Goal: Task Accomplishment & Management: Use online tool/utility

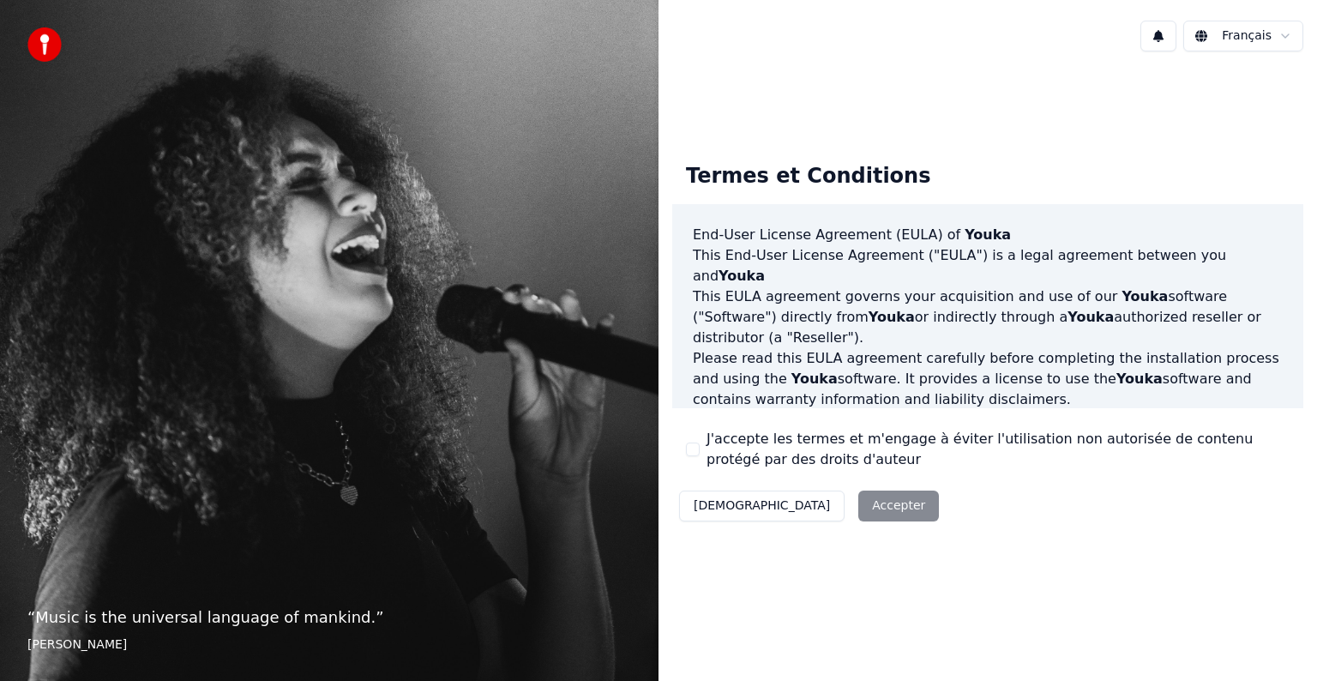
click at [1256, 41] on html "“ Music is the universal language of mankind. ” Henry Wadsworth Longfellow Fran…" at bounding box center [658, 340] width 1317 height 681
click at [1032, 136] on div "Termes et Conditions End-User License Agreement (EULA) of Youka This End-User L…" at bounding box center [988, 338] width 659 height 406
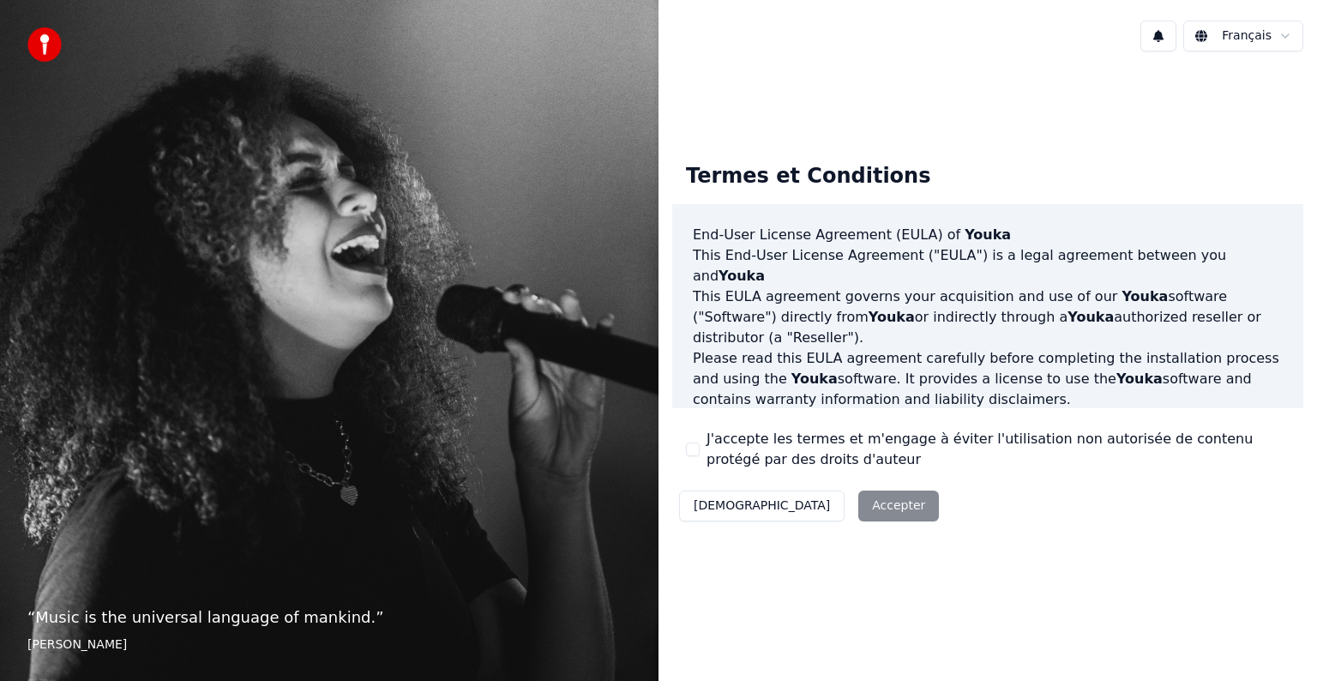
click at [1032, 136] on div "Termes et Conditions End-User License Agreement (EULA) of Youka This End-User L…" at bounding box center [988, 338] width 659 height 406
click at [1050, 147] on div "Termes et Conditions End-User License Agreement (EULA) of Youka This End-User L…" at bounding box center [988, 338] width 659 height 406
click at [1045, 286] on p "This EULA agreement governs your acquisition and use of our Youka software ("So…" at bounding box center [988, 317] width 590 height 62
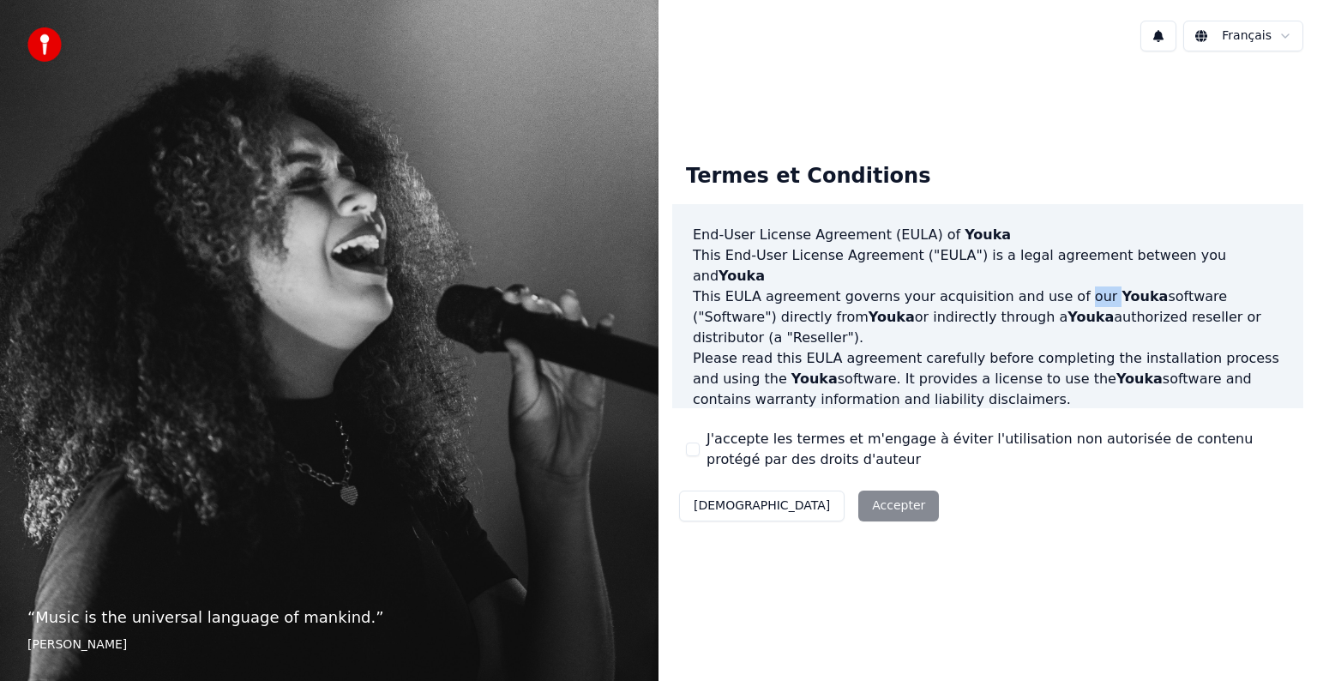
click at [1045, 286] on p "This EULA agreement governs your acquisition and use of our Youka software ("So…" at bounding box center [988, 317] width 590 height 62
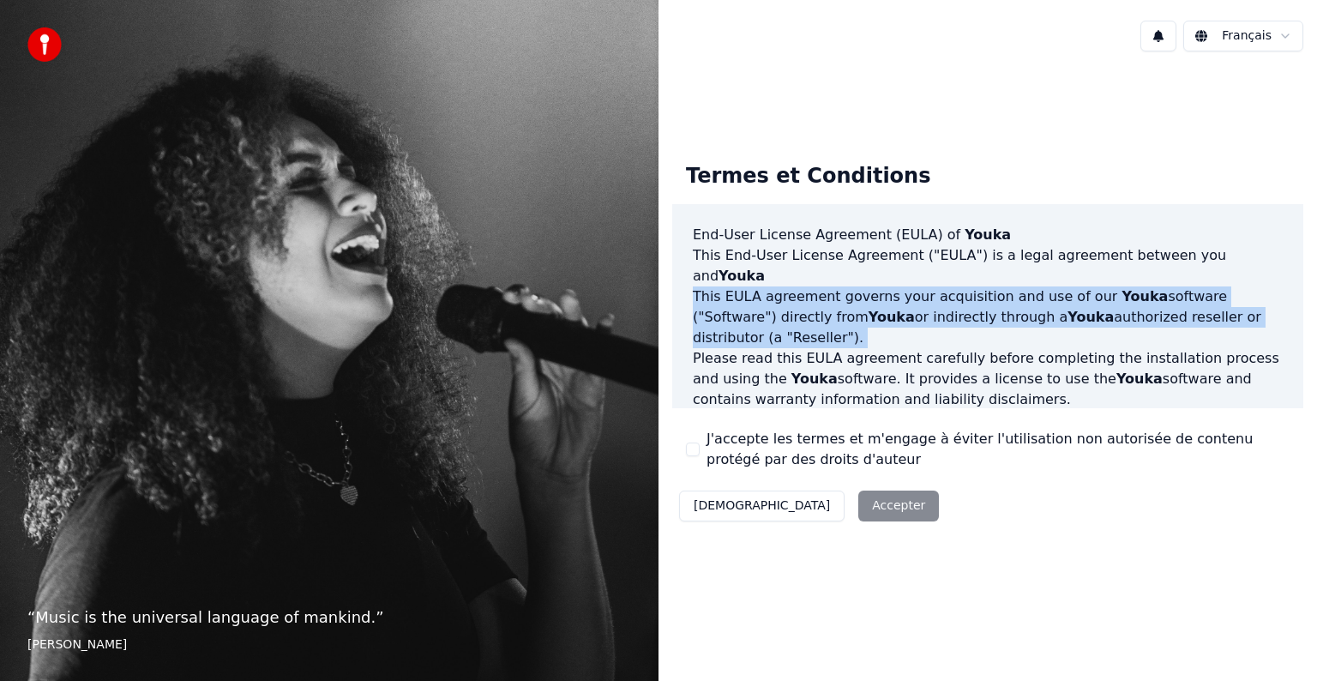
click at [1045, 286] on p "This EULA agreement governs your acquisition and use of our Youka software ("So…" at bounding box center [988, 317] width 590 height 62
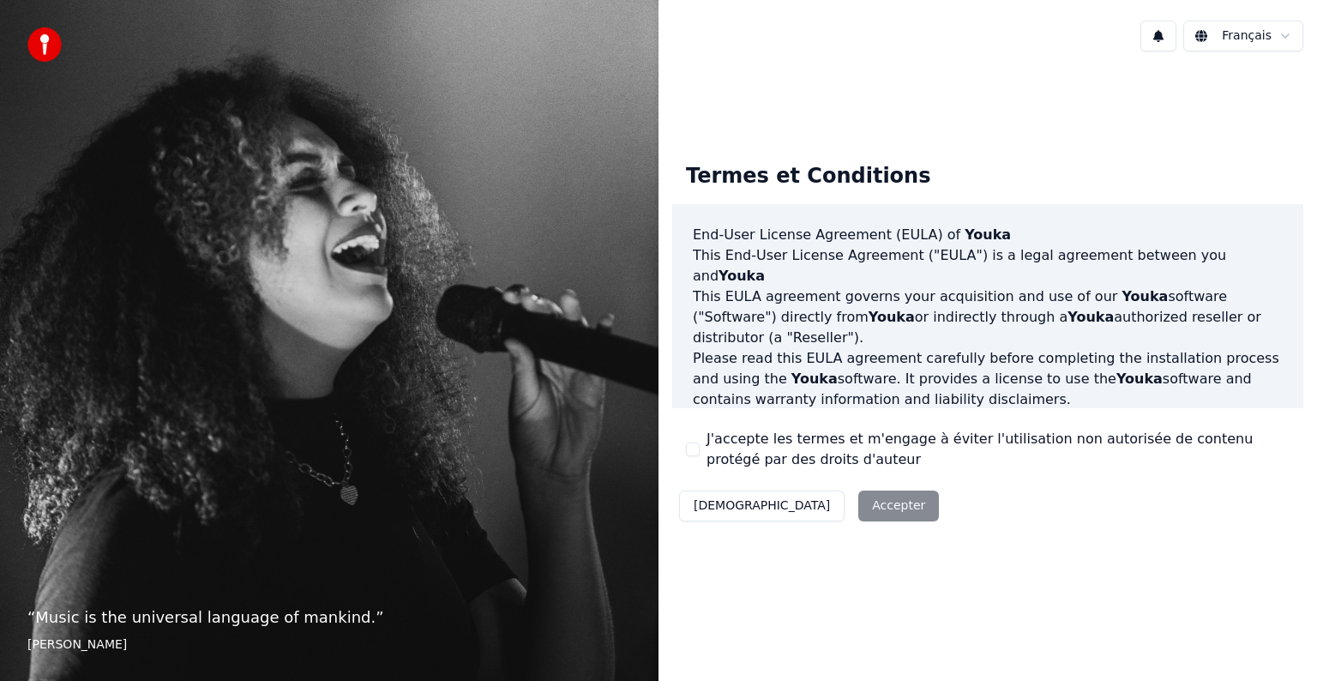
click at [813, 509] on div "Décliner Accepter" at bounding box center [809, 506] width 274 height 45
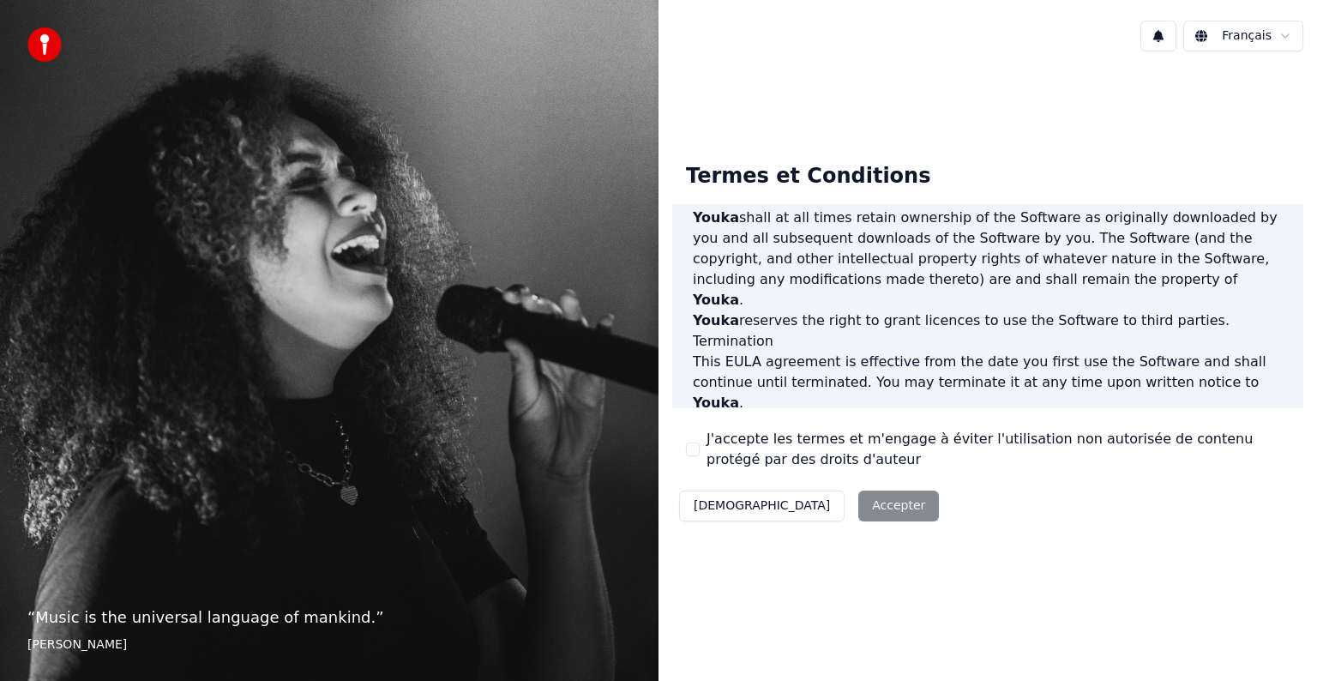
scroll to position [927, 0]
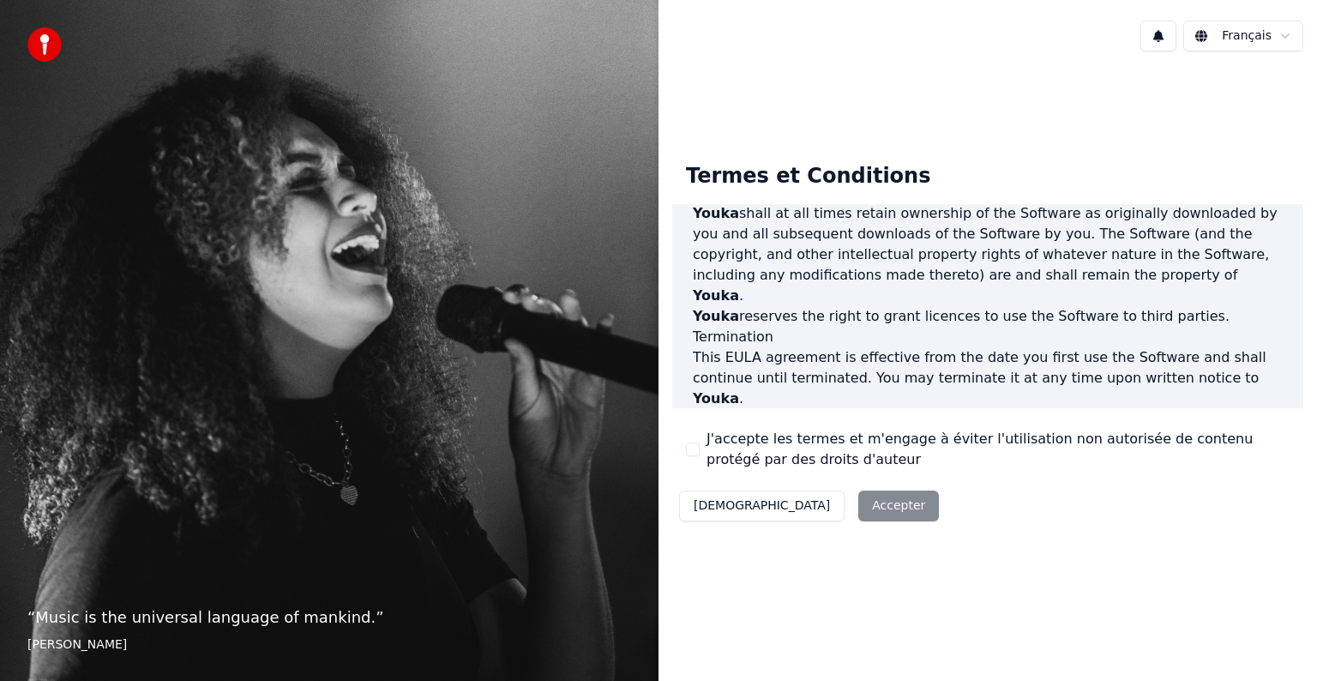
click at [460, 33] on div "“ Music is the universal language of mankind. ” Henry Wadsworth Longfellow" at bounding box center [329, 340] width 659 height 681
click at [51, 45] on img at bounding box center [44, 44] width 34 height 34
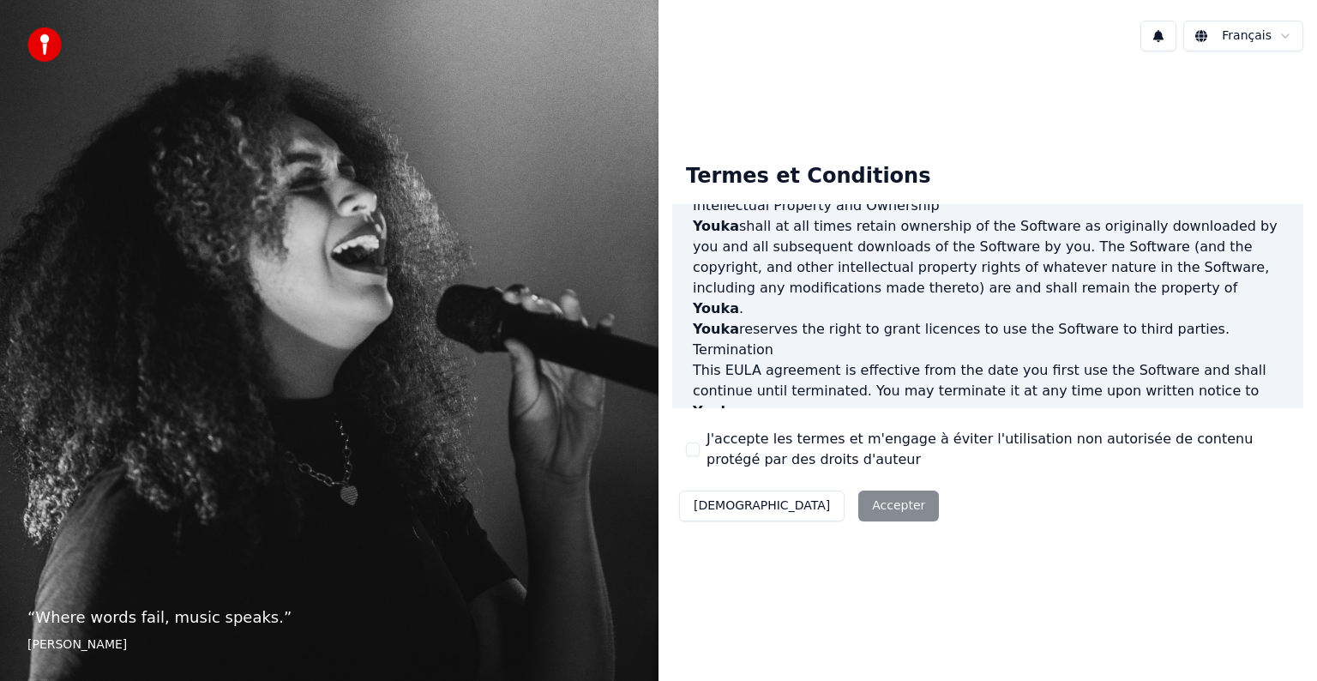
scroll to position [927, 0]
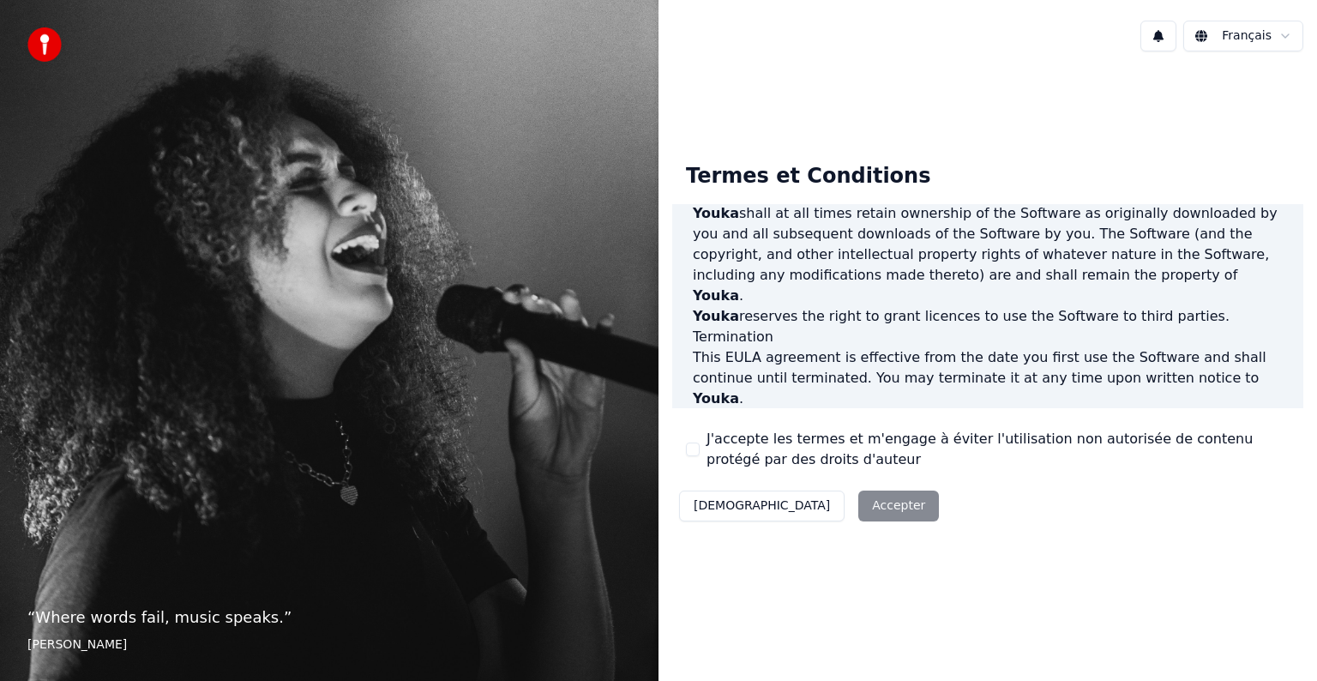
click at [801, 514] on div "Décliner Accepter" at bounding box center [809, 506] width 274 height 45
click at [800, 504] on div "Décliner Accepter" at bounding box center [809, 506] width 274 height 45
click at [1164, 34] on button at bounding box center [1159, 36] width 36 height 31
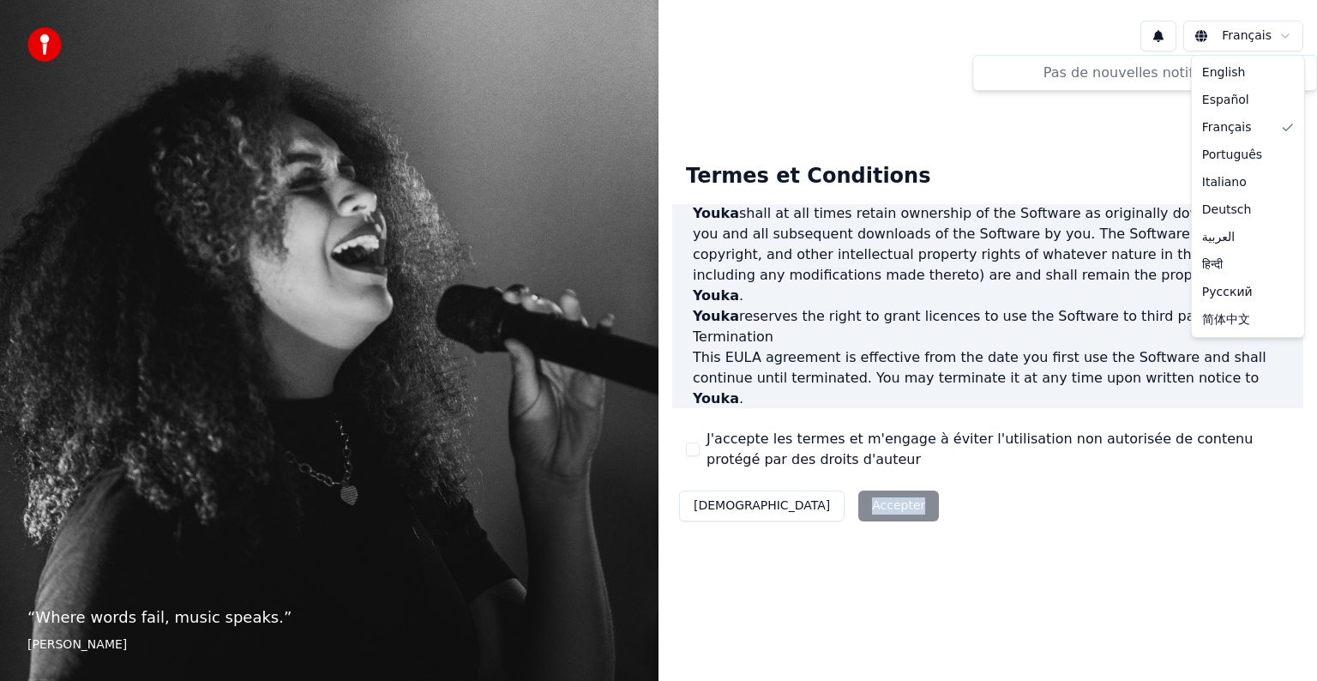
click at [1207, 36] on html "“ Where words fail, music speaks. ” [PERSON_NAME] Français Termes et Conditions…" at bounding box center [658, 340] width 1317 height 681
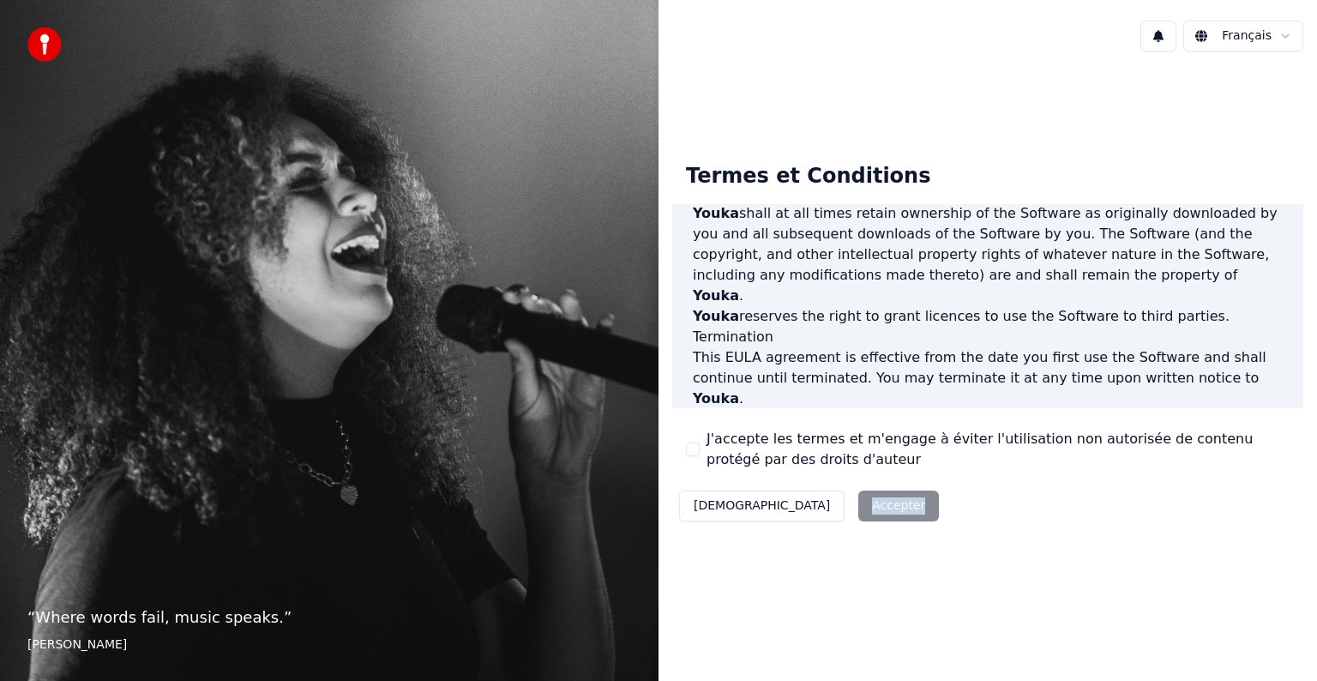
click at [1207, 36] on html "“ Where words fail, music speaks. ” [PERSON_NAME] Français Termes et Conditions…" at bounding box center [658, 340] width 1317 height 681
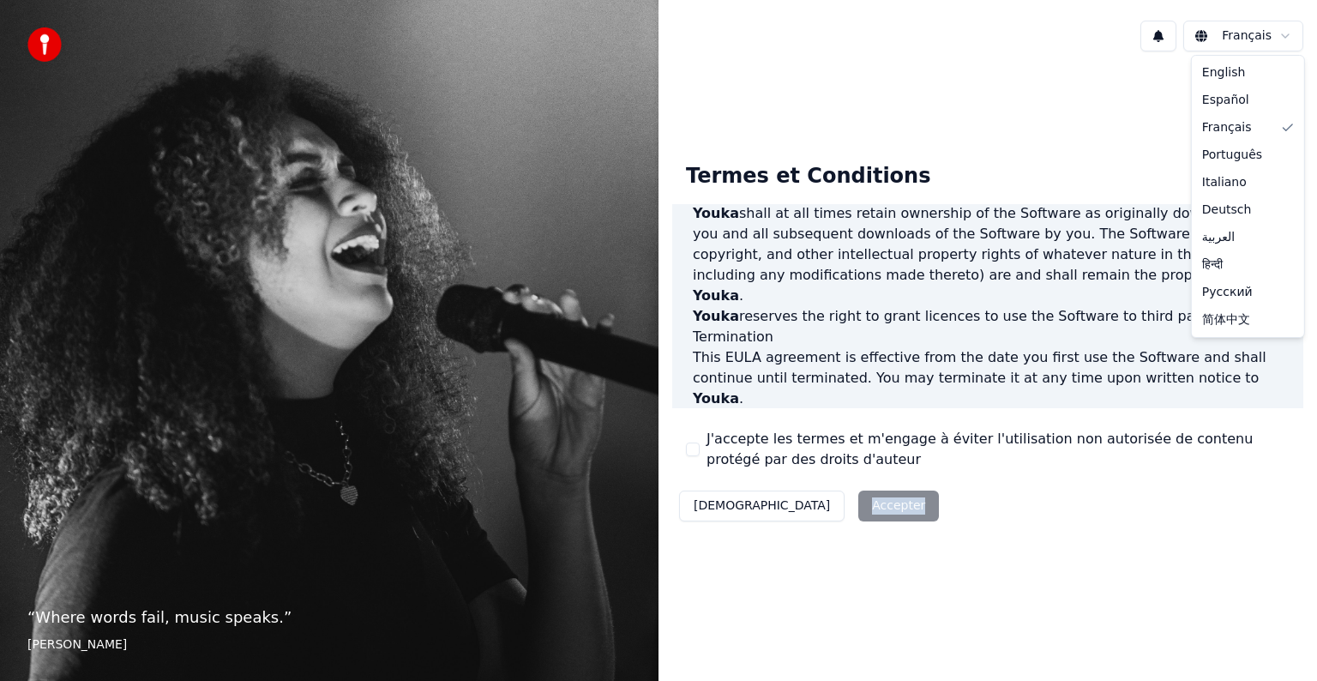
click at [1207, 36] on html "“ Where words fail, music speaks. ” [PERSON_NAME] Français Termes et Conditions…" at bounding box center [658, 340] width 1317 height 681
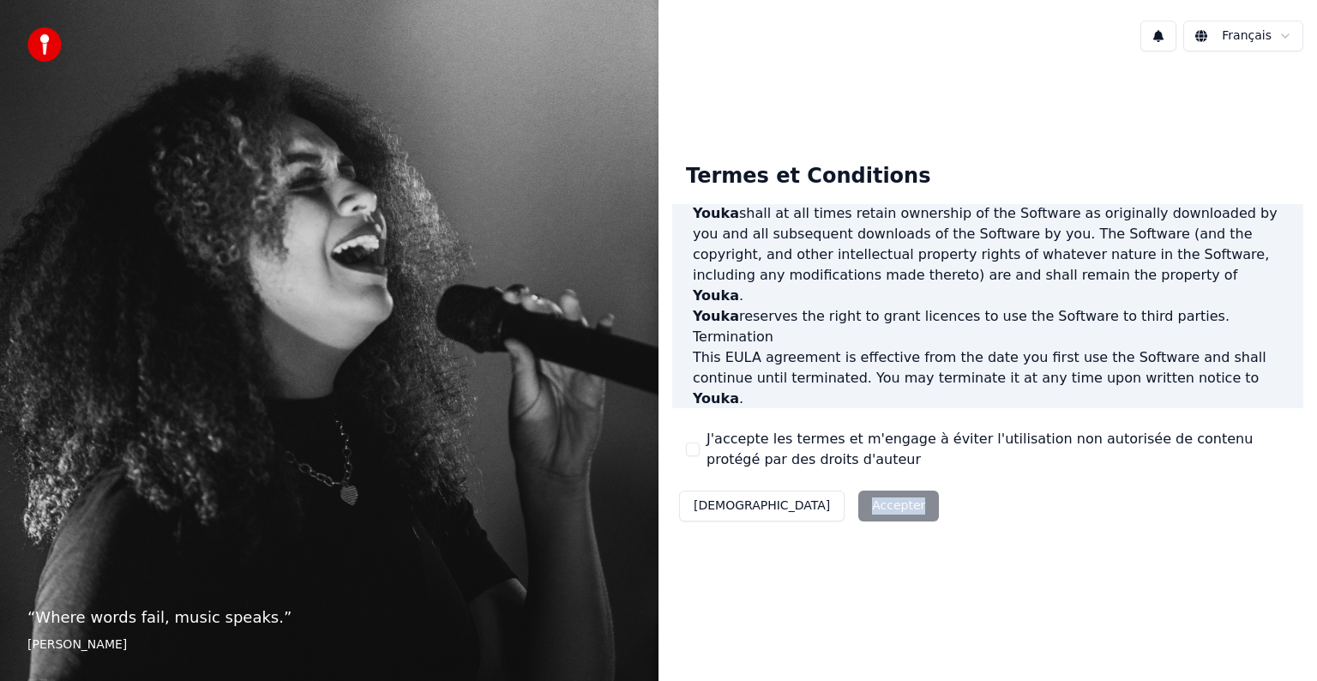
click at [818, 511] on html "“ Where words fail, music speaks. ” [PERSON_NAME] Français Termes et Conditions…" at bounding box center [658, 340] width 1317 height 681
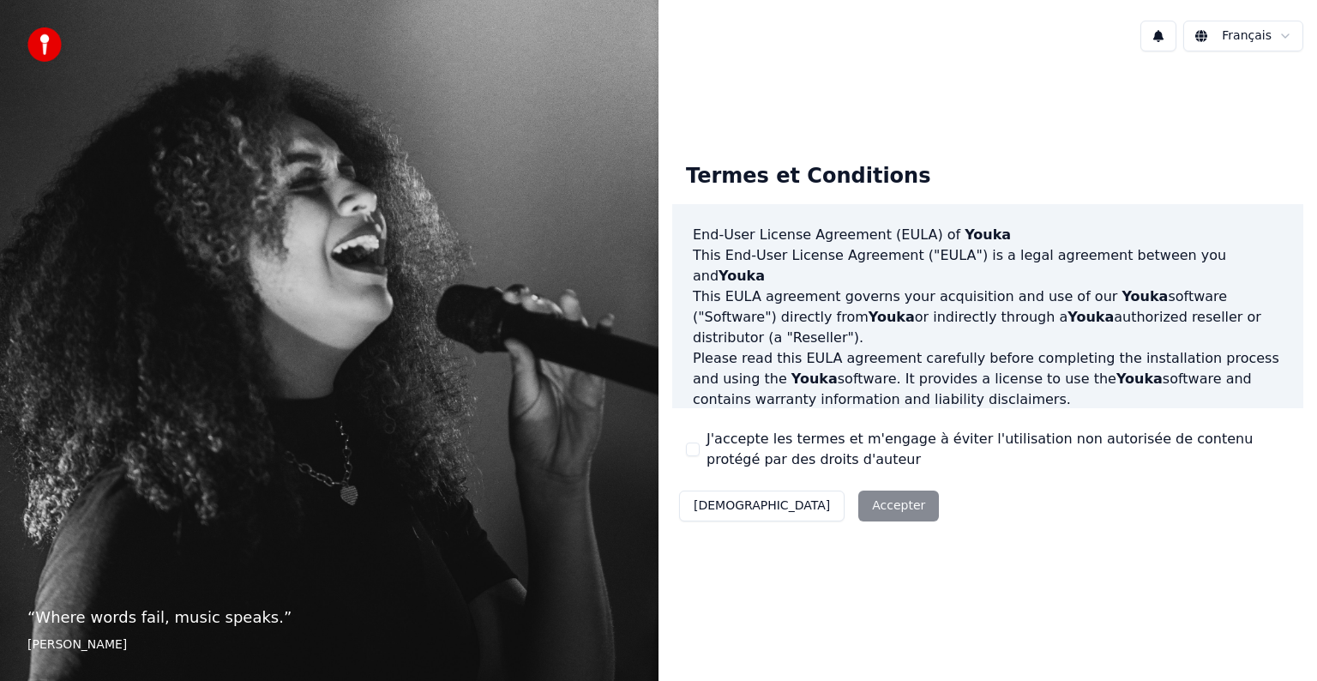
click at [38, 47] on img at bounding box center [44, 44] width 34 height 34
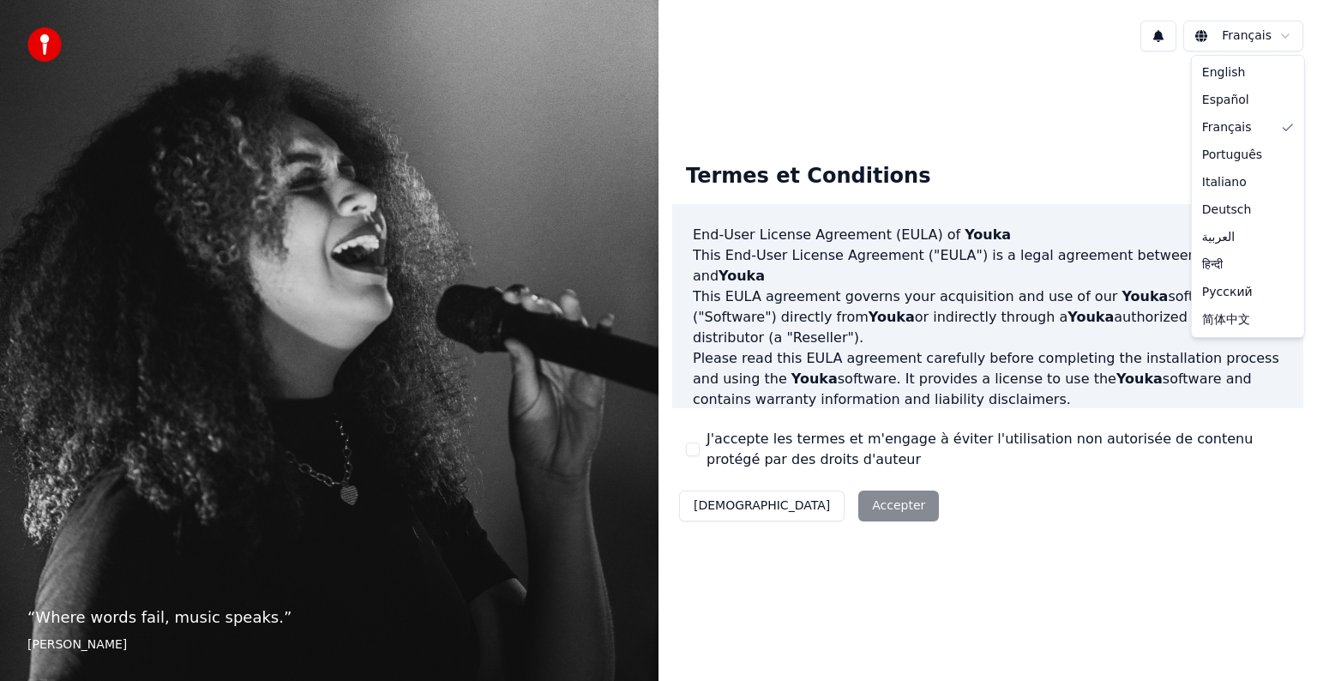
click at [1235, 34] on html "“ Where words fail, music speaks. ” [PERSON_NAME] Français Termes et Conditions…" at bounding box center [658, 340] width 1317 height 681
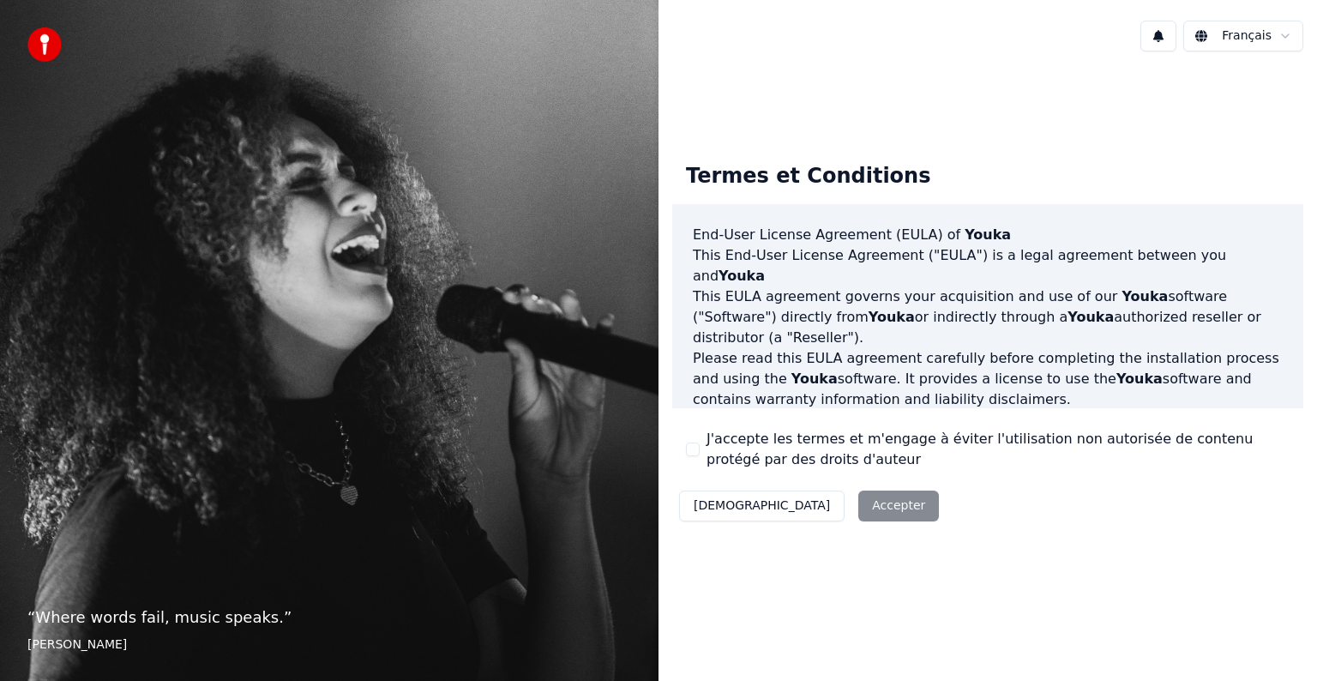
click at [1235, 34] on html "“ Where words fail, music speaks. ” [PERSON_NAME] Français Termes et Conditions…" at bounding box center [658, 340] width 1317 height 681
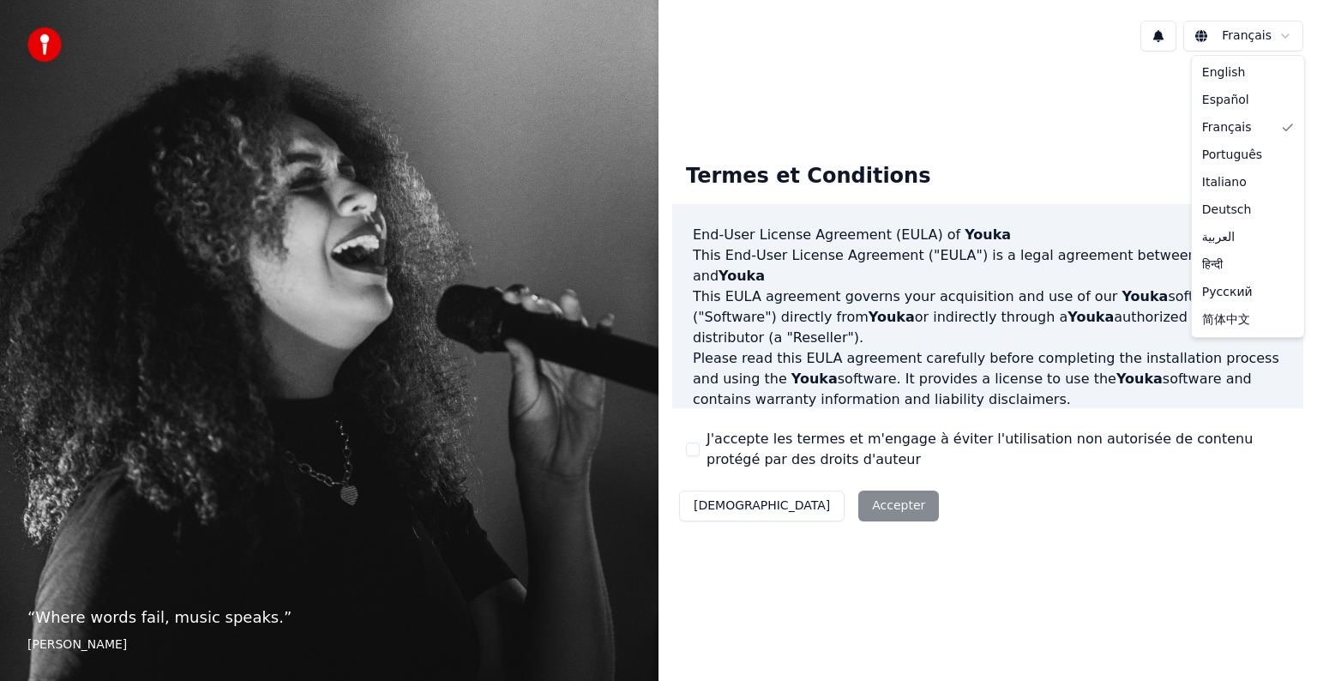
click at [1286, 29] on html "“ Where words fail, music speaks. ” [PERSON_NAME] Français Termes et Conditions…" at bounding box center [658, 340] width 1317 height 681
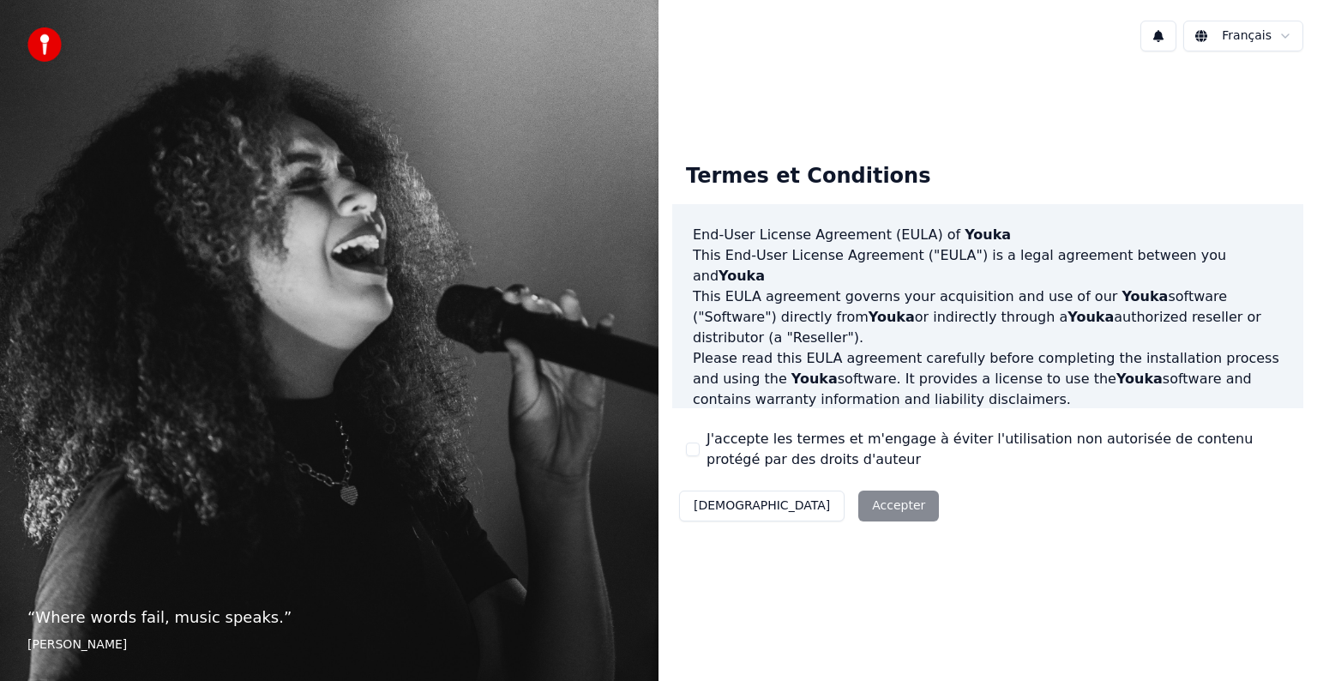
click at [692, 442] on html "“ Where words fail, music speaks. ” [PERSON_NAME] Français Termes et Conditions…" at bounding box center [658, 340] width 1317 height 681
click at [693, 448] on button "J'accepte les termes et m'engage à éviter l'utilisation non autorisée de conten…" at bounding box center [693, 449] width 14 height 14
click at [858, 502] on button "Accepter" at bounding box center [898, 506] width 81 height 31
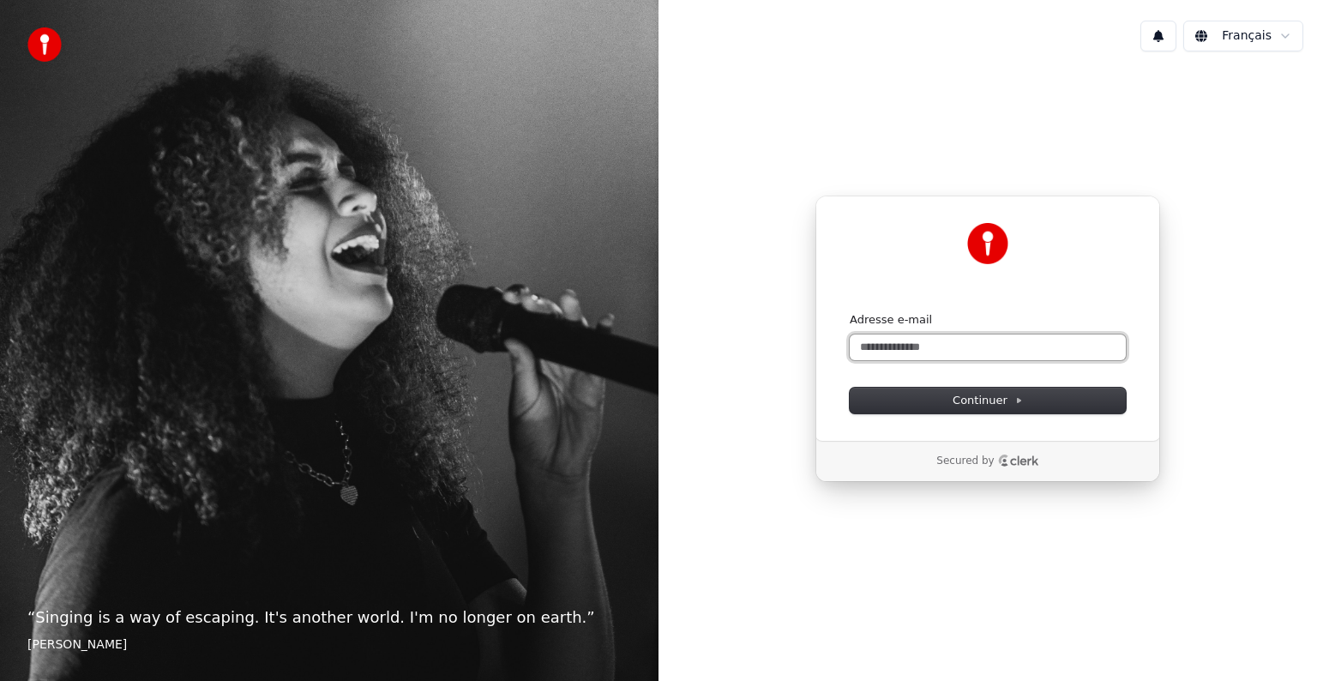
click at [876, 350] on input "Adresse e-mail" at bounding box center [988, 347] width 276 height 26
click at [1021, 393] on button "Continuer" at bounding box center [988, 401] width 276 height 26
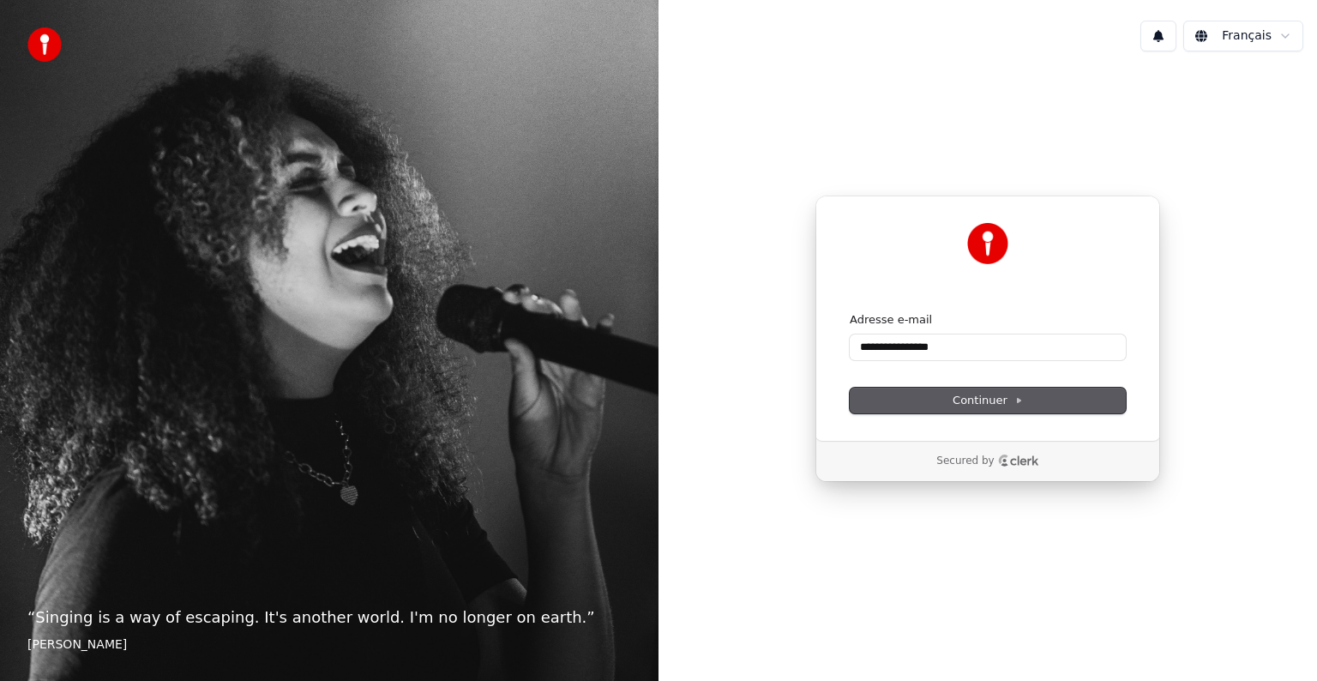
type input "**********"
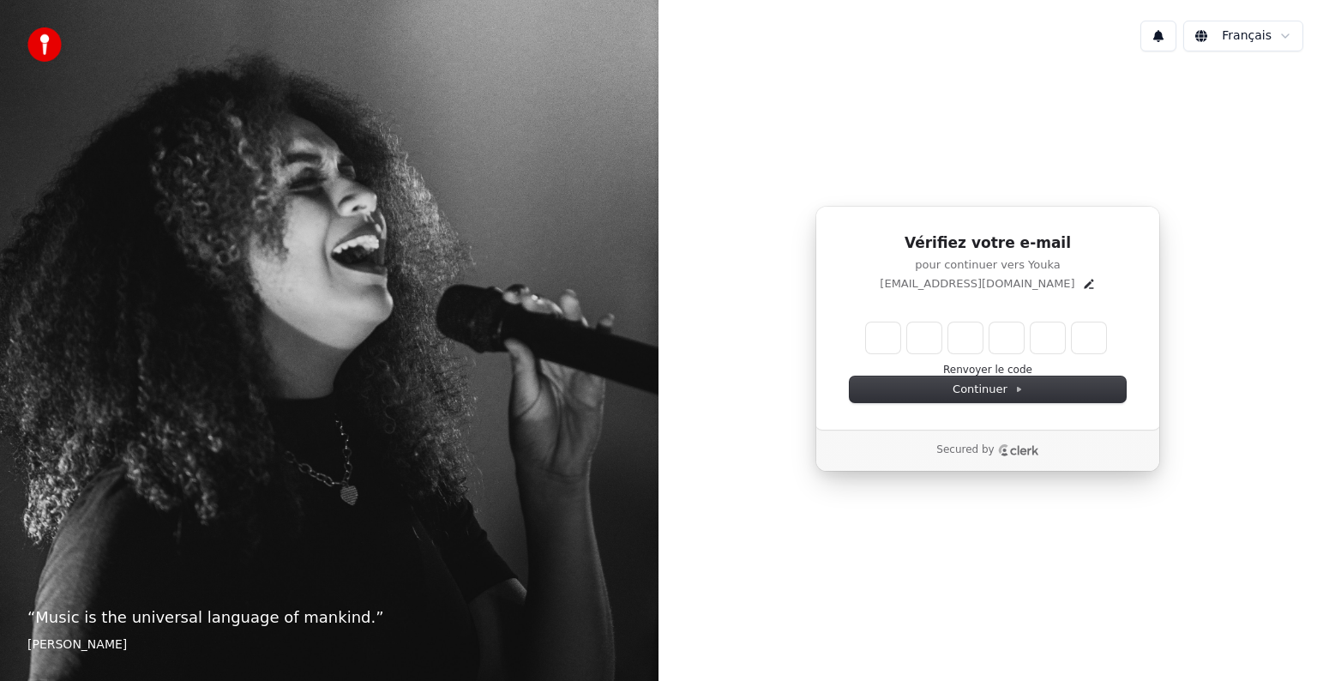
type input "*"
type input "**"
type input "*"
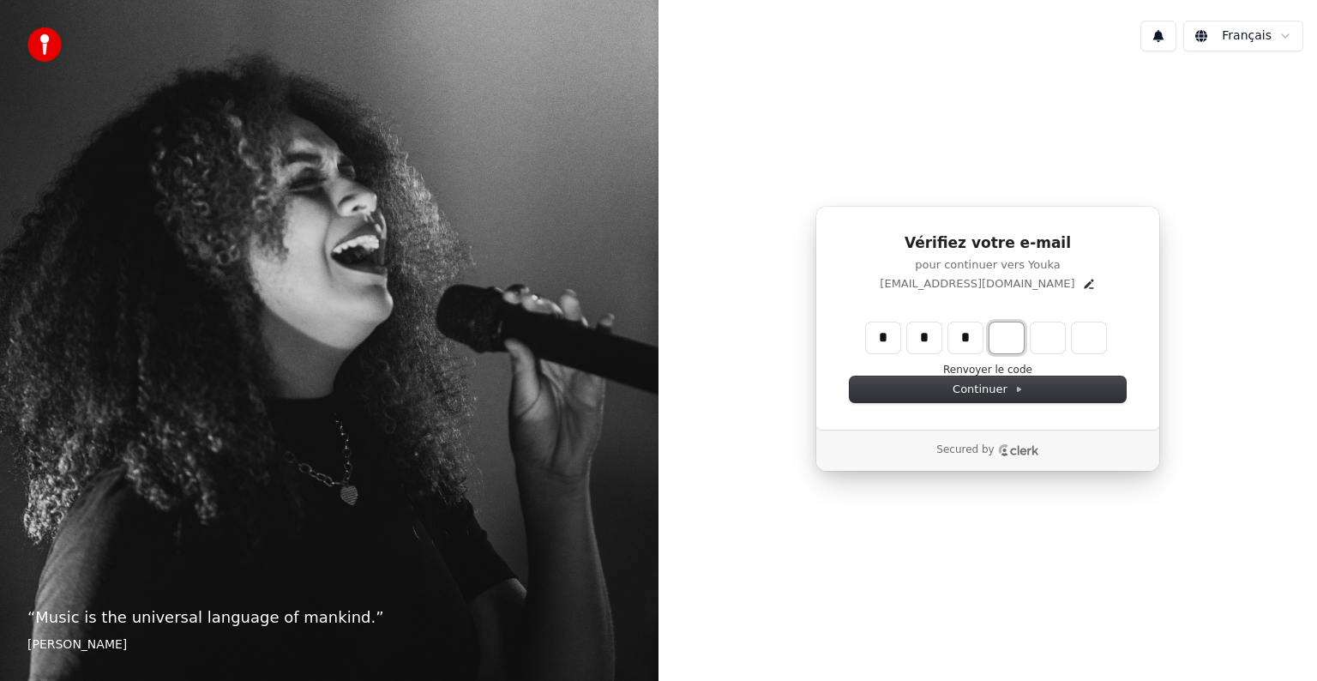
type input "***"
type input "*"
type input "****"
type input "*"
type input "******"
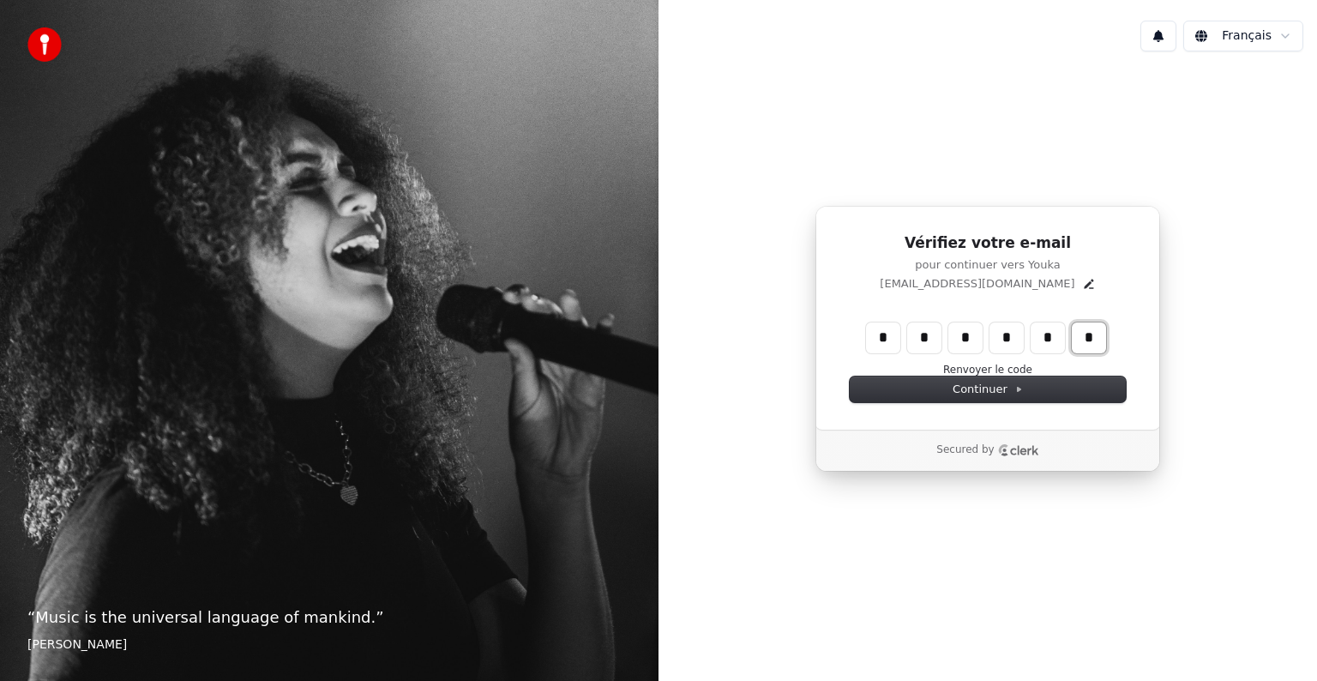
type input "*"
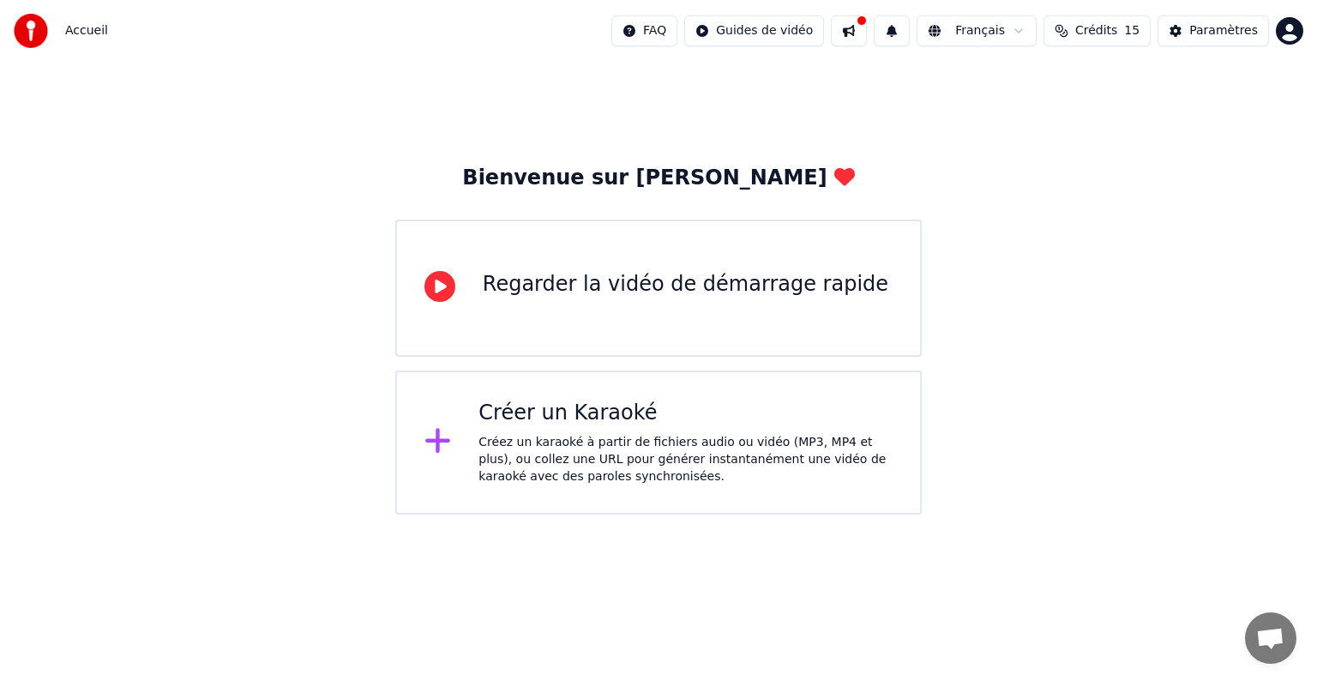
click at [562, 279] on div "Regarder la vidéo de démarrage rapide" at bounding box center [686, 284] width 406 height 27
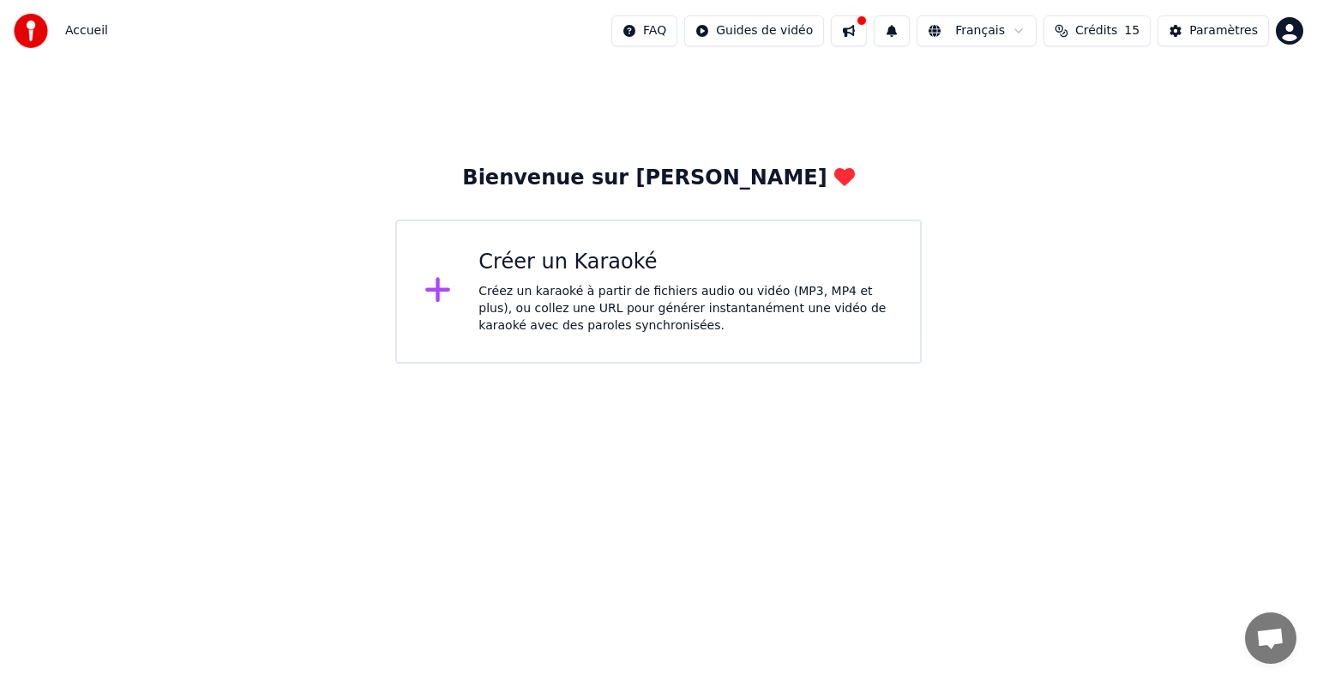
click at [596, 276] on div "Créer un Karaoké Créez un karaoké à partir de fichiers audio ou vidéo (MP3, MP4…" at bounding box center [686, 292] width 414 height 86
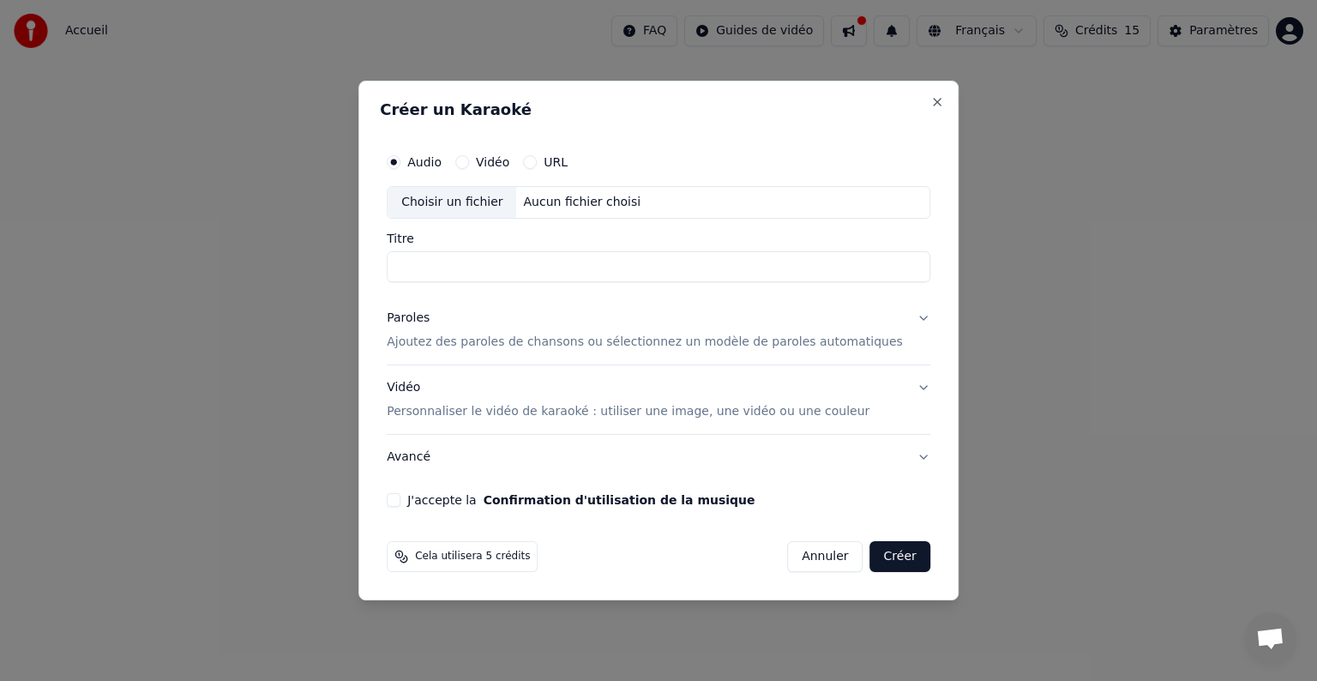
click at [484, 266] on input "Titre" at bounding box center [659, 266] width 544 height 31
click at [509, 167] on label "Vidéo" at bounding box center [492, 162] width 33 height 12
click at [469, 167] on button "Vidéo" at bounding box center [462, 162] width 14 height 14
